Goal: Task Accomplishment & Management: Manage account settings

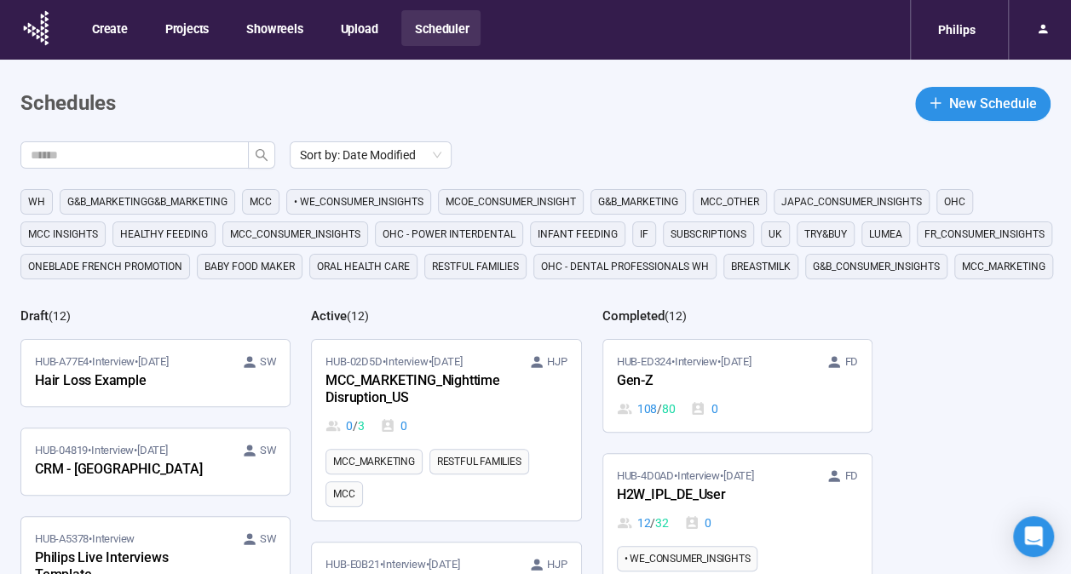
click at [431, 49] on div "Create Projects Showreels Upload Scheduler" at bounding box center [279, 29] width 402 height 49
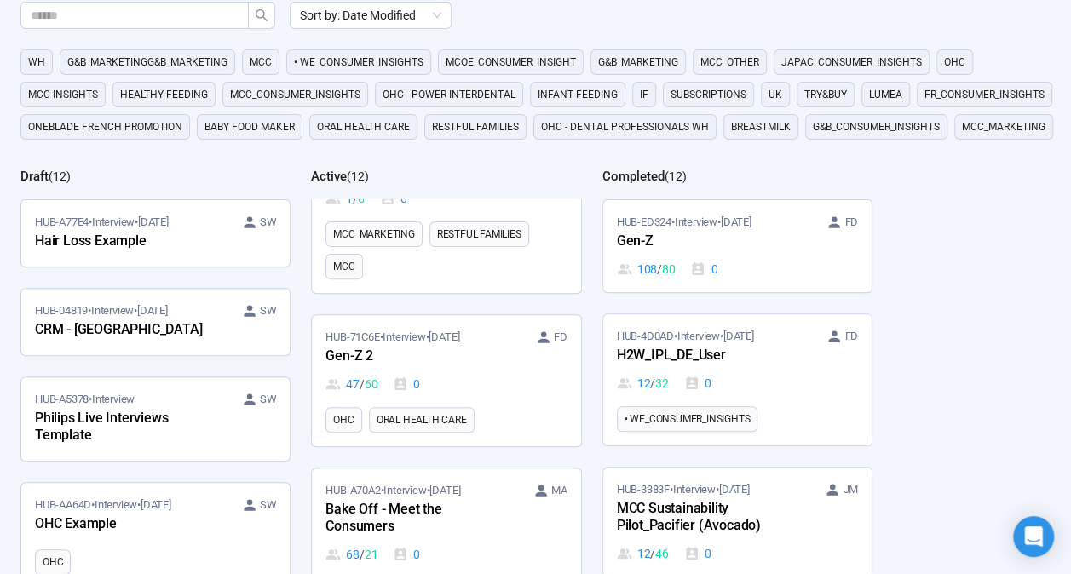
scroll to position [291, 0]
click at [476, 331] on div "HUB-71C6E • Interview • [DATE] FD" at bounding box center [446, 336] width 241 height 17
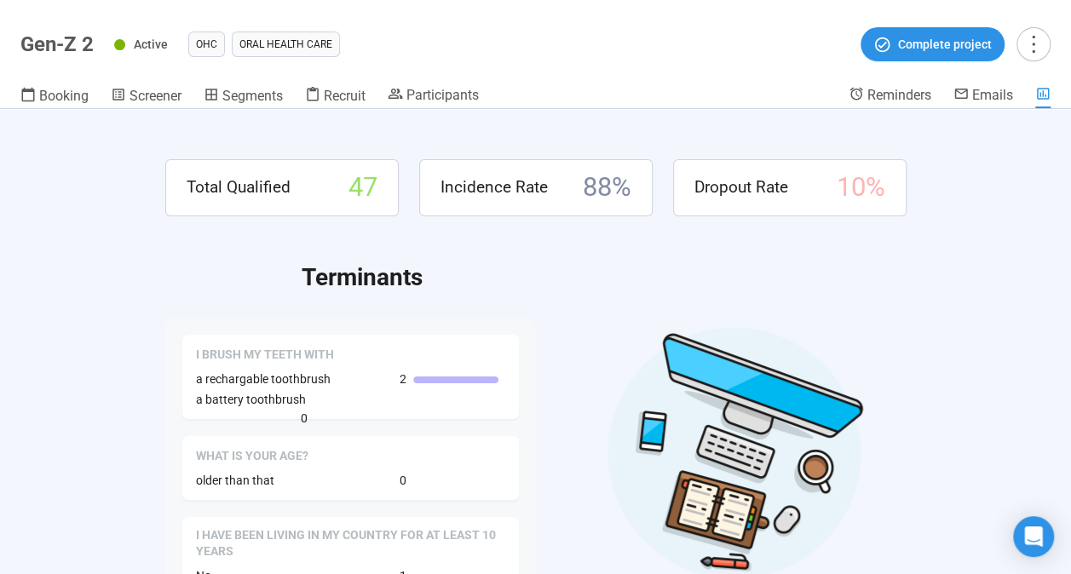
scroll to position [17, 0]
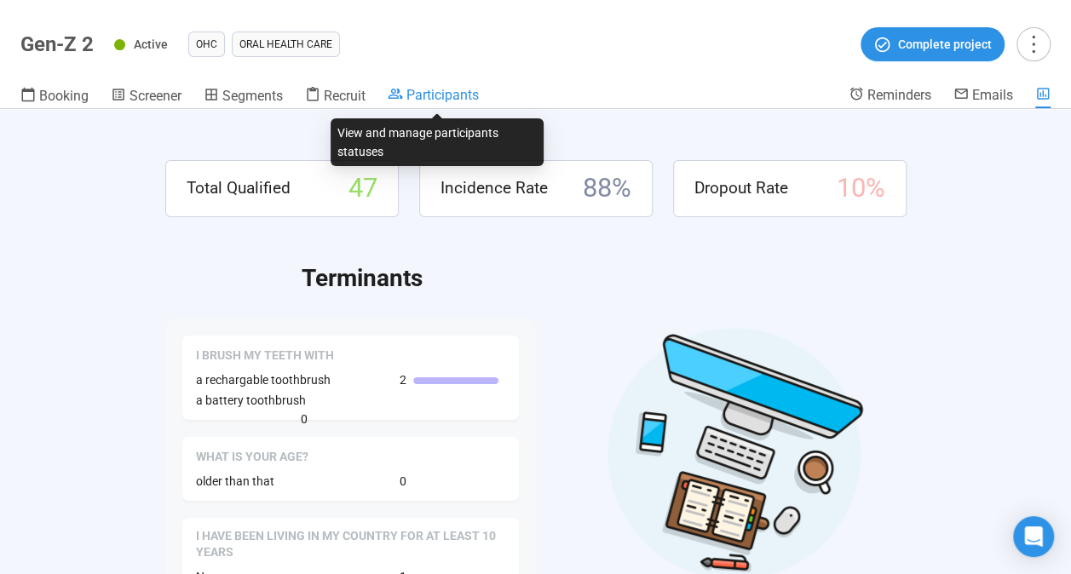
click at [439, 95] on span "Participants" at bounding box center [443, 95] width 72 height 16
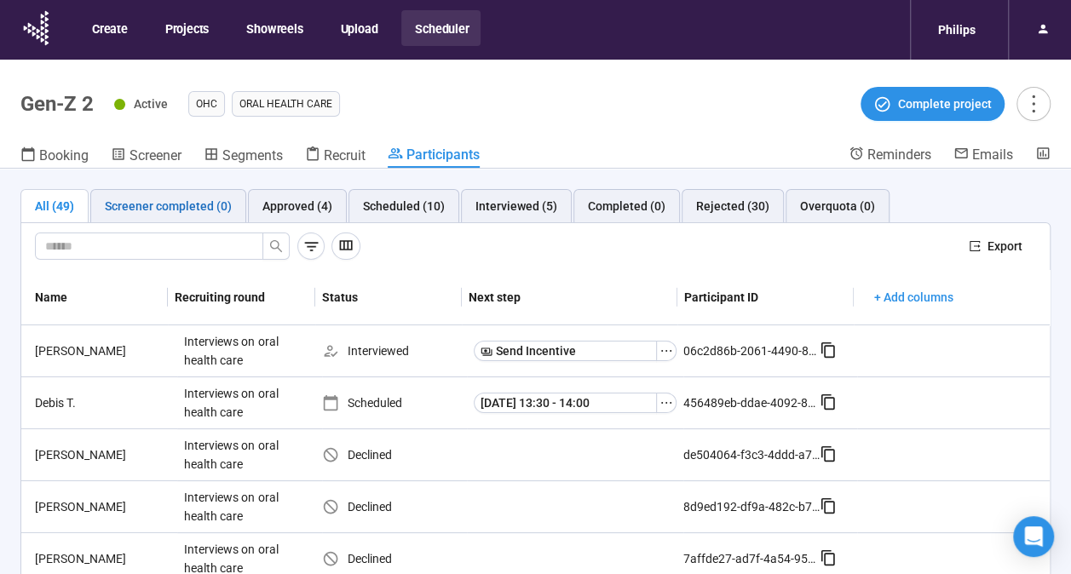
click at [206, 200] on div "Screener completed (0)" at bounding box center [168, 206] width 127 height 19
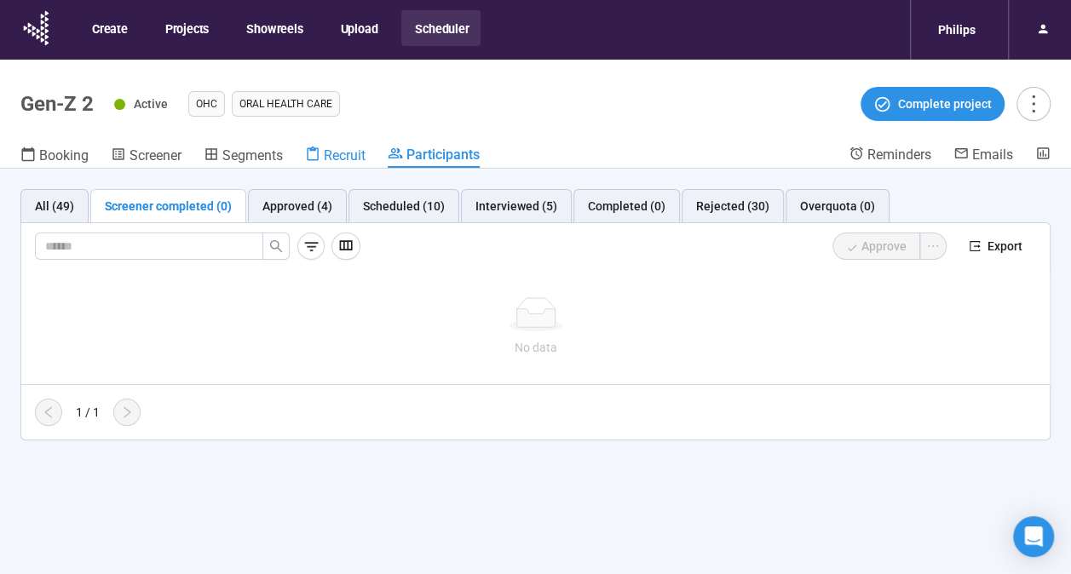
click at [350, 160] on span "Recruit" at bounding box center [345, 155] width 42 height 16
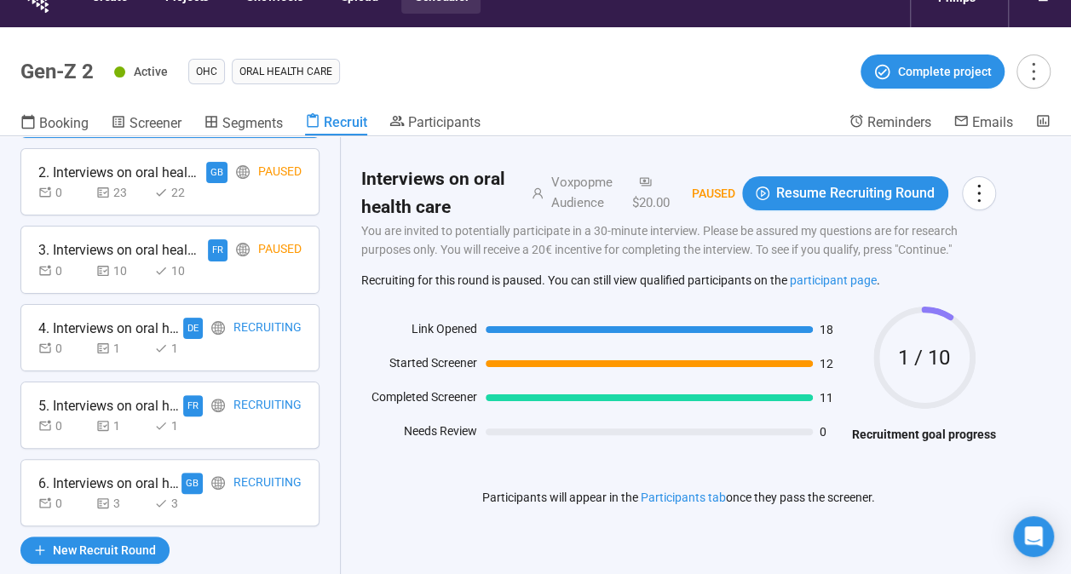
scroll to position [37, 0]
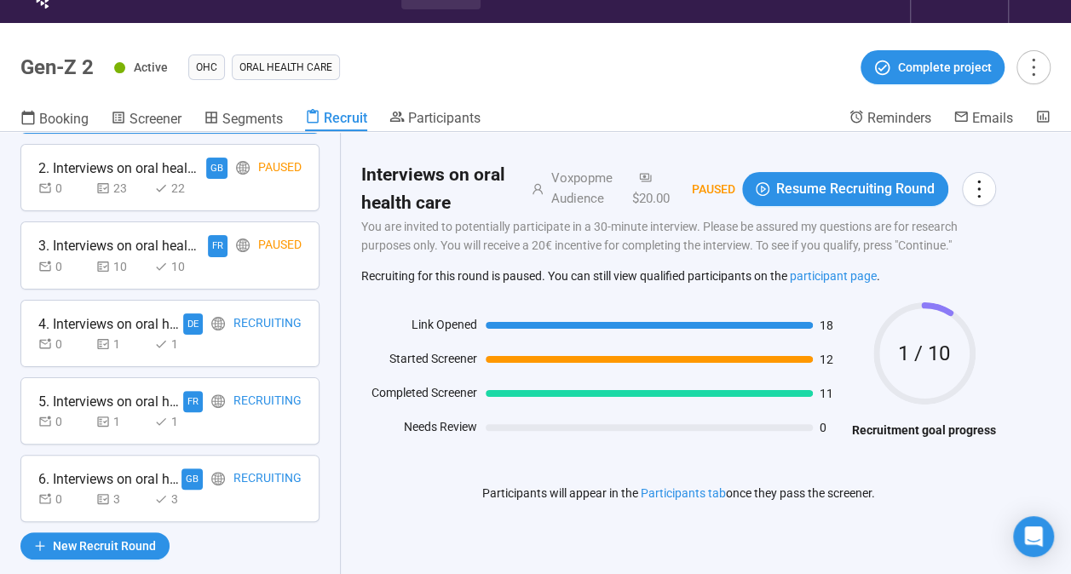
click at [256, 271] on div "0 10 10" at bounding box center [169, 266] width 263 height 19
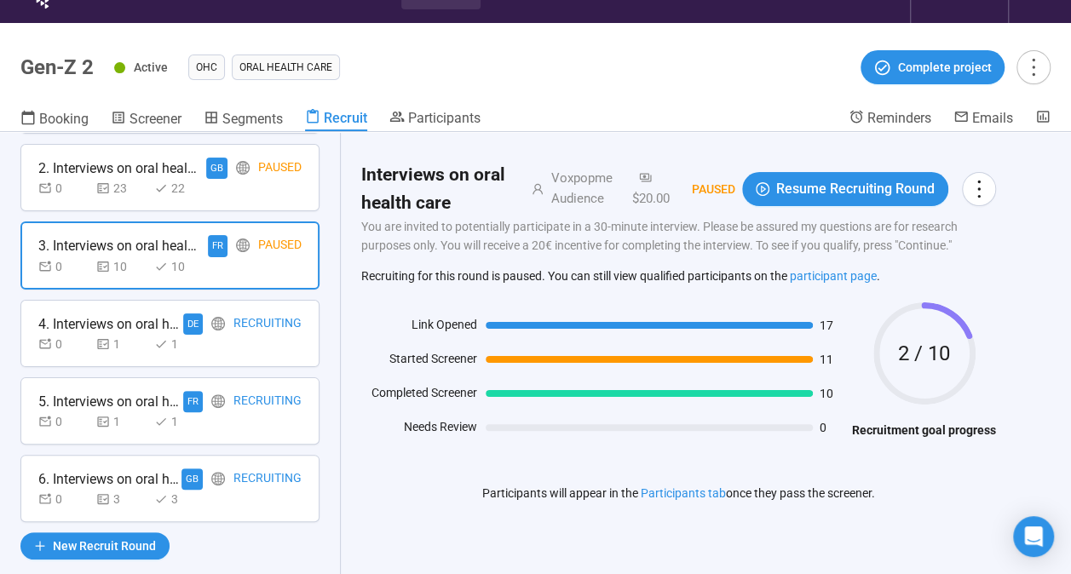
scroll to position [68, 0]
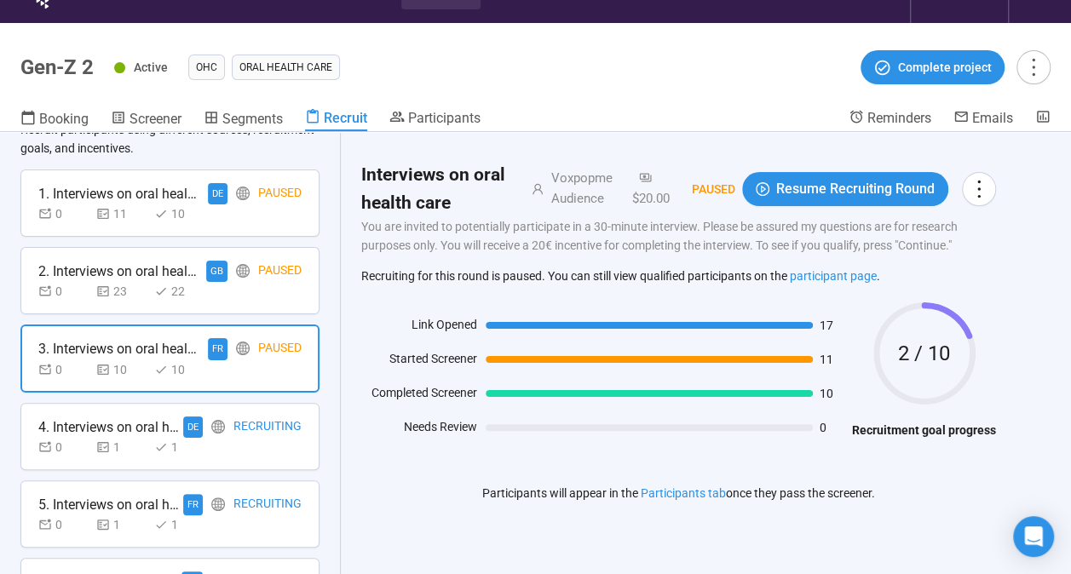
click at [244, 218] on div "0 11 10" at bounding box center [169, 214] width 263 height 19
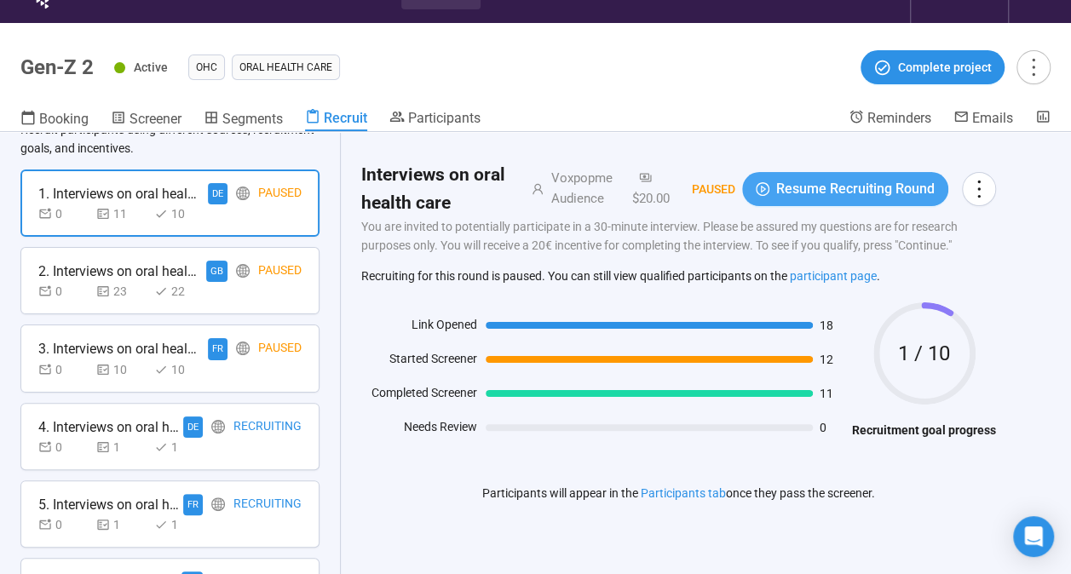
click at [785, 184] on button "Resume Recruiting Round" at bounding box center [845, 189] width 206 height 34
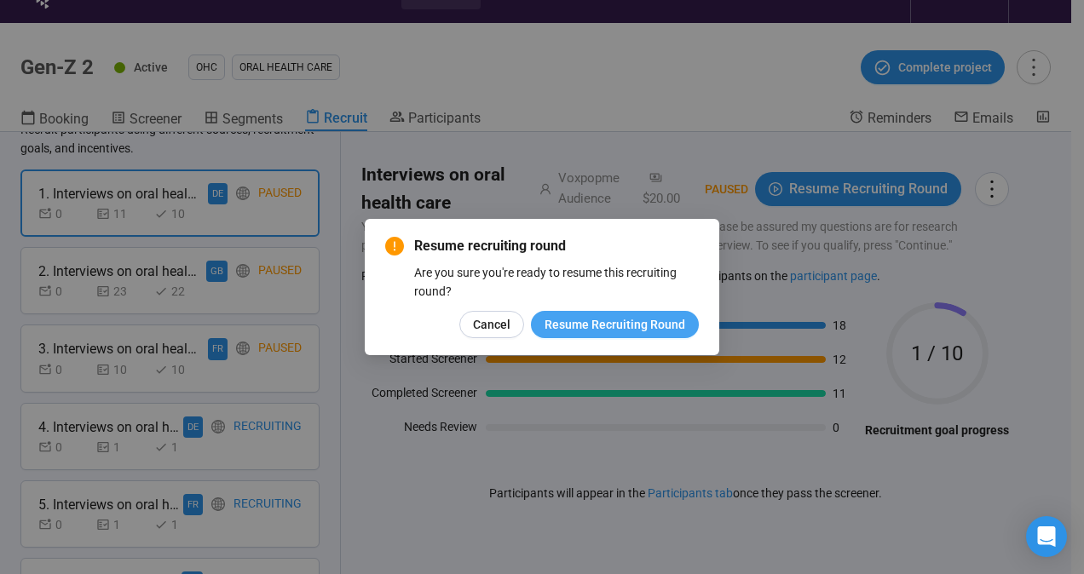
click at [564, 326] on span "Resume Recruiting Round" at bounding box center [615, 324] width 141 height 19
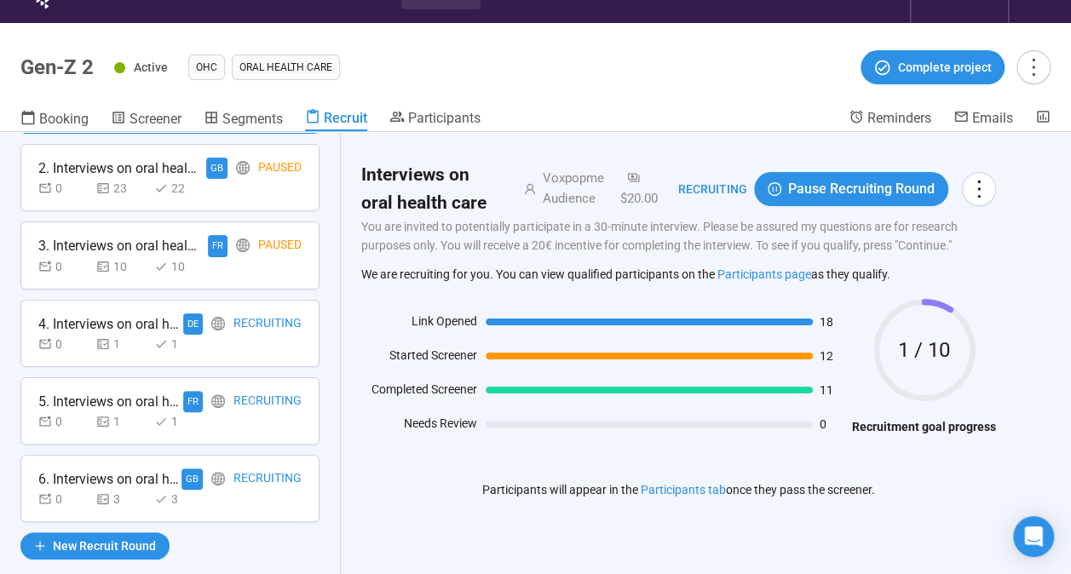
scroll to position [60, 0]
